Goal: Entertainment & Leisure: Consume media (video, audio)

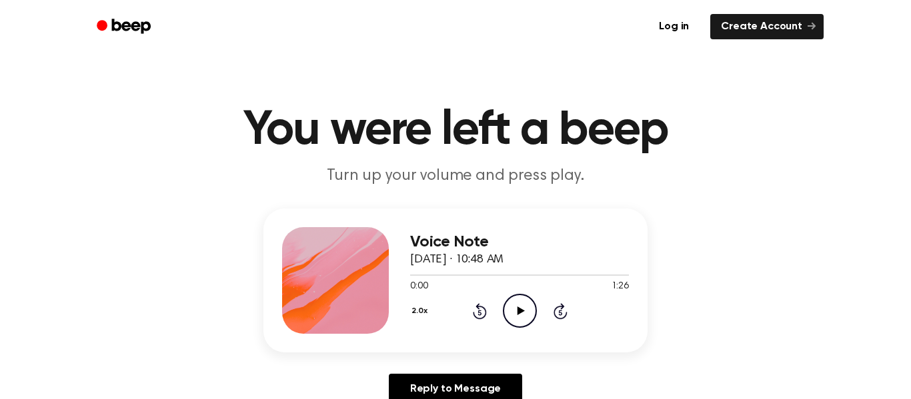
click at [523, 333] on div "Voice Note [DATE] · 10:48 AM 0:00 1:26 Your browser does not support the [objec…" at bounding box center [519, 280] width 219 height 107
click at [505, 310] on icon "Play Audio" at bounding box center [520, 311] width 34 height 34
click at [419, 306] on button "2.0x" at bounding box center [421, 311] width 22 height 23
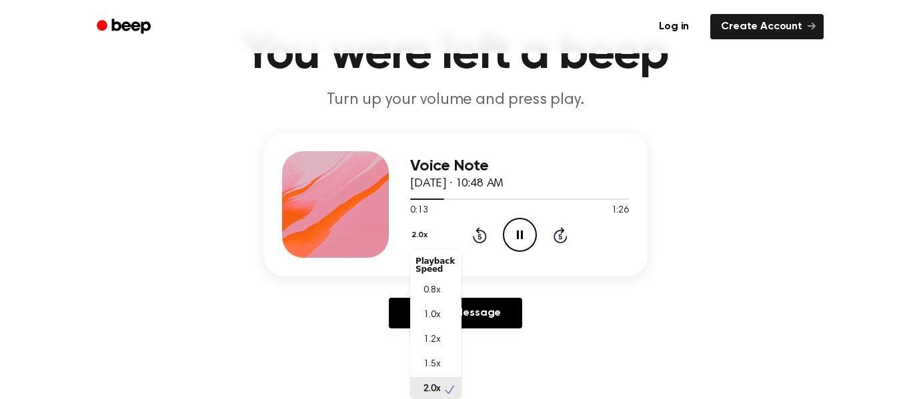
scroll to position [3, 0]
click at [514, 238] on icon "Pause Audio" at bounding box center [520, 235] width 34 height 34
click at [418, 245] on button "2.0x" at bounding box center [421, 235] width 22 height 23
click at [433, 352] on div "1.5x" at bounding box center [435, 361] width 51 height 25
click at [477, 229] on icon at bounding box center [480, 235] width 14 height 16
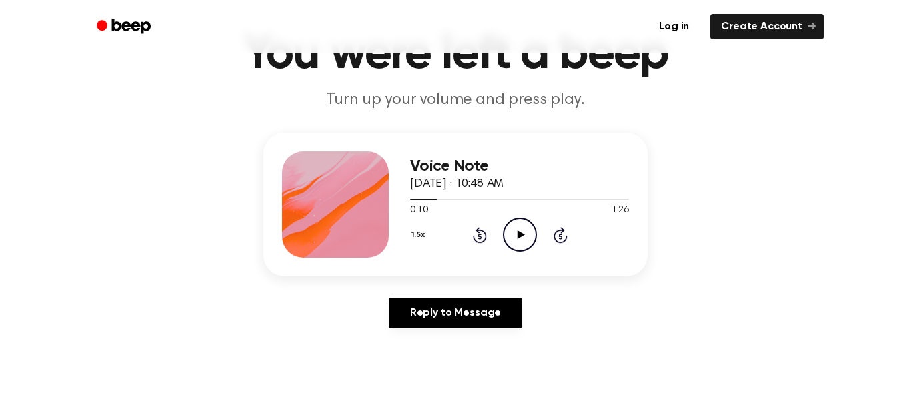
click at [473, 233] on icon "Rewind 5 seconds" at bounding box center [479, 235] width 15 height 17
click at [472, 233] on icon "Rewind 5 seconds" at bounding box center [479, 235] width 15 height 17
click at [525, 243] on icon "Play Audio" at bounding box center [520, 235] width 34 height 34
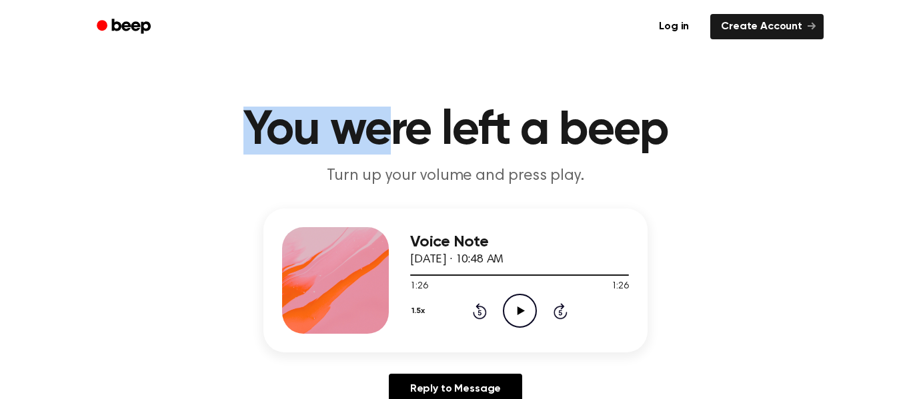
drag, startPoint x: 167, startPoint y: 104, endPoint x: 391, endPoint y: 141, distance: 226.5
